Goal: Task Accomplishment & Management: Manage account settings

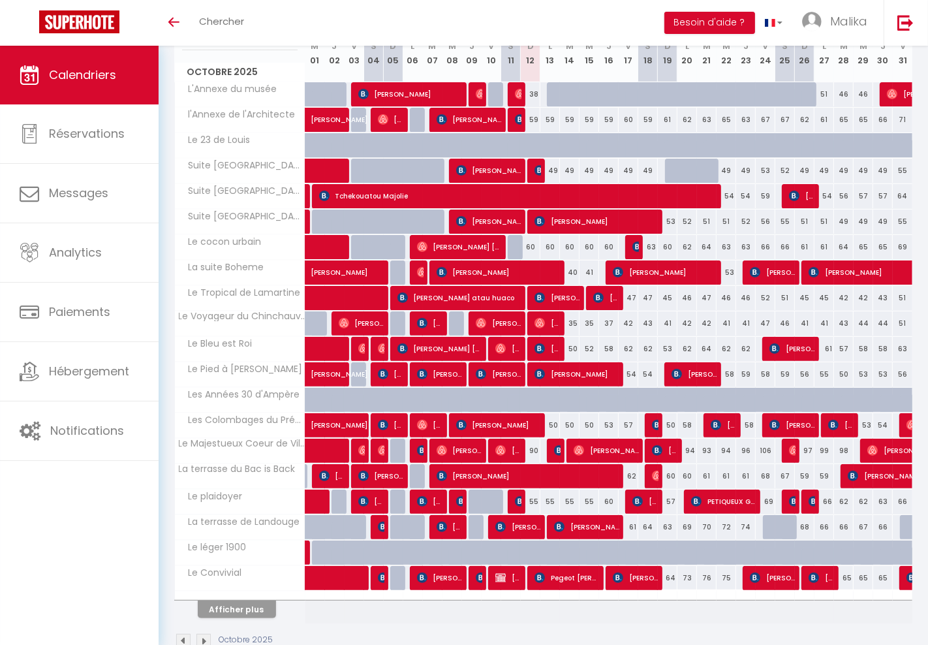
scroll to position [193, 0]
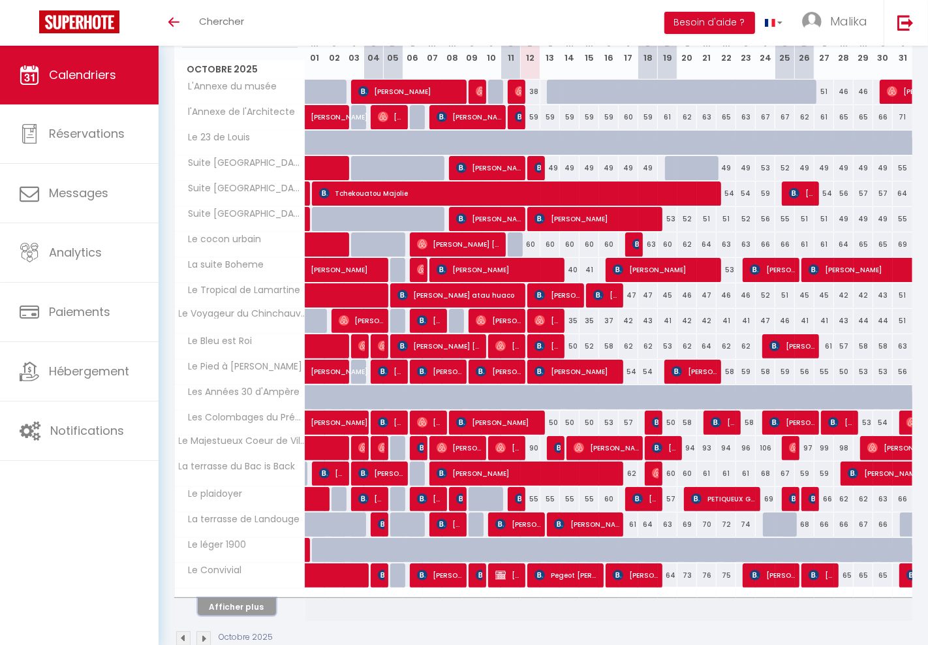
click at [233, 601] on button "Afficher plus" at bounding box center [237, 607] width 78 height 18
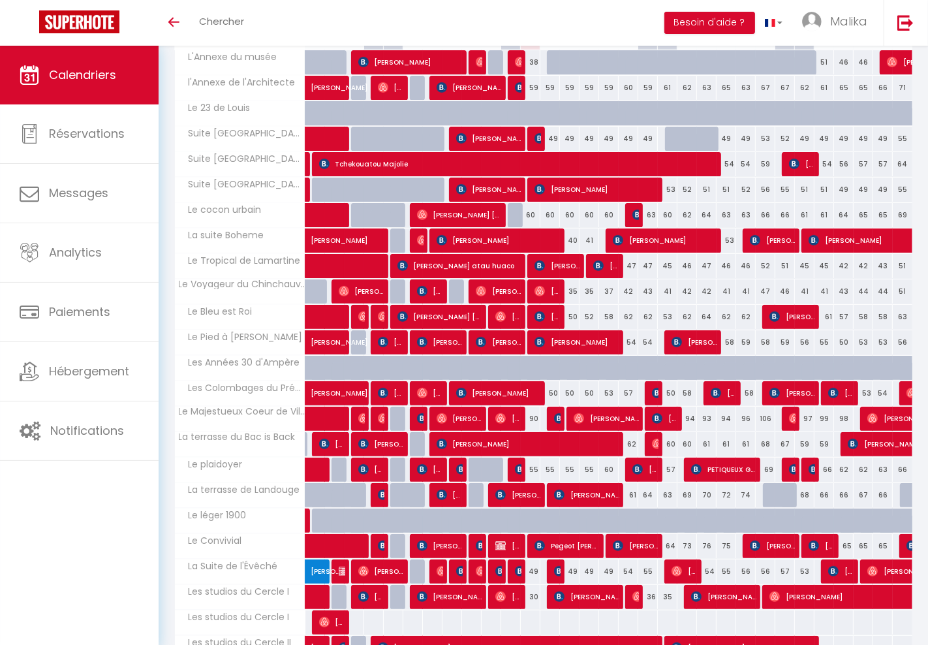
scroll to position [360, 0]
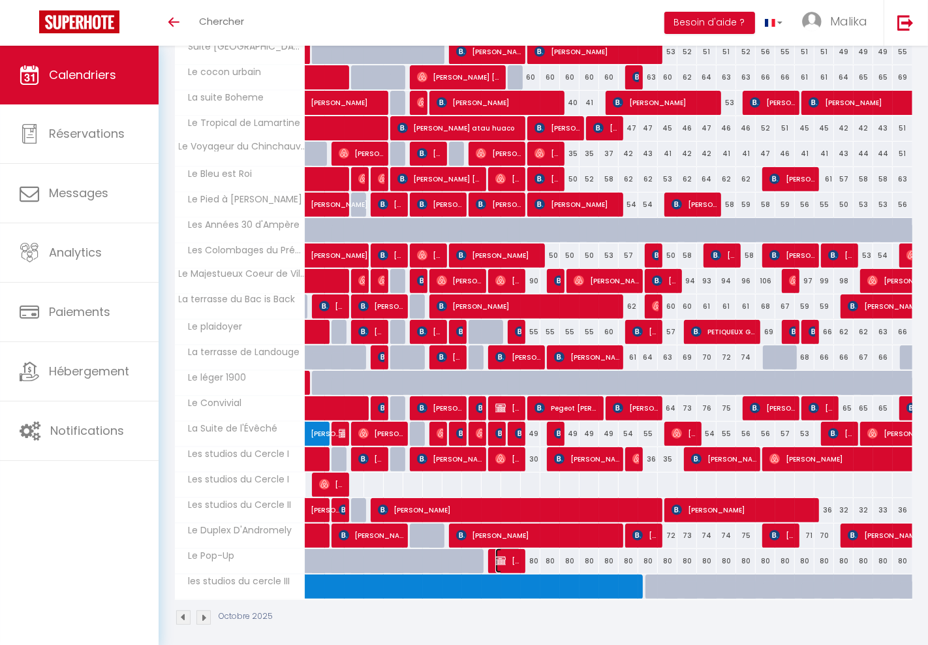
click at [513, 553] on span "[PERSON_NAME]" at bounding box center [509, 560] width 26 height 25
select select "OK"
select select "0"
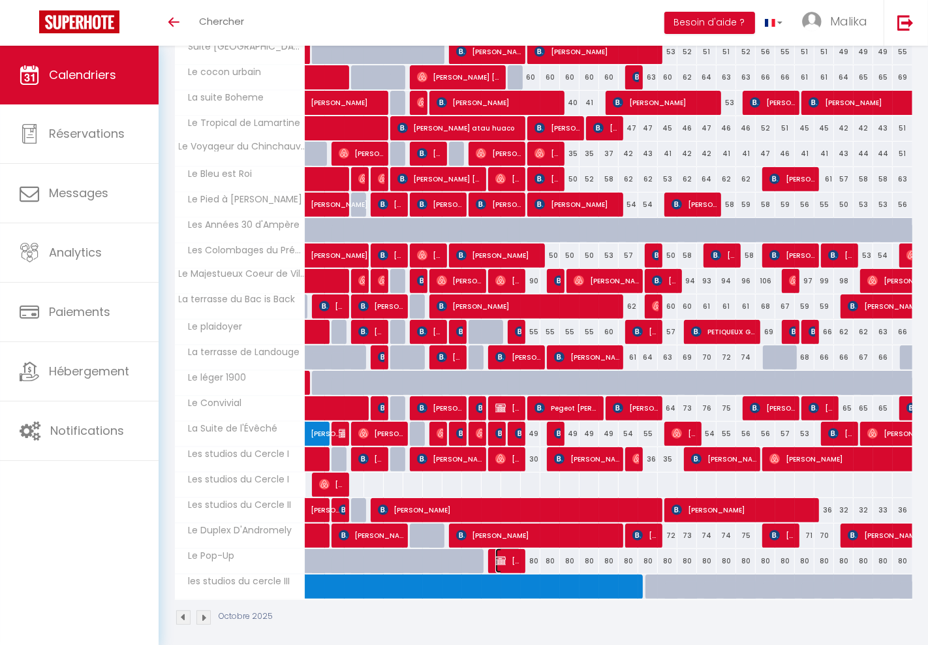
select select "1"
select select
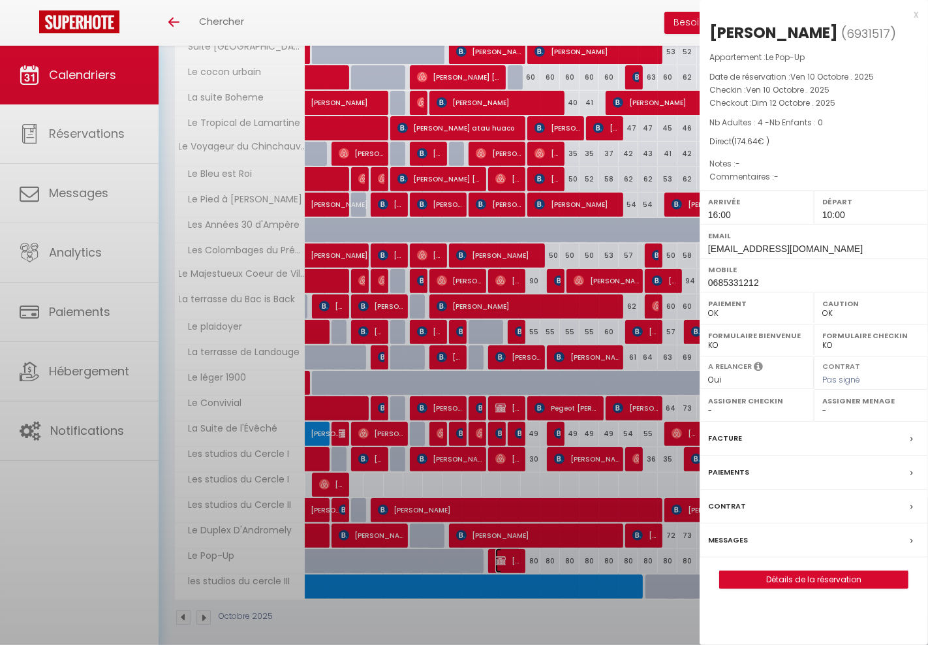
select select "37522"
